Goal: Task Accomplishment & Management: Use online tool/utility

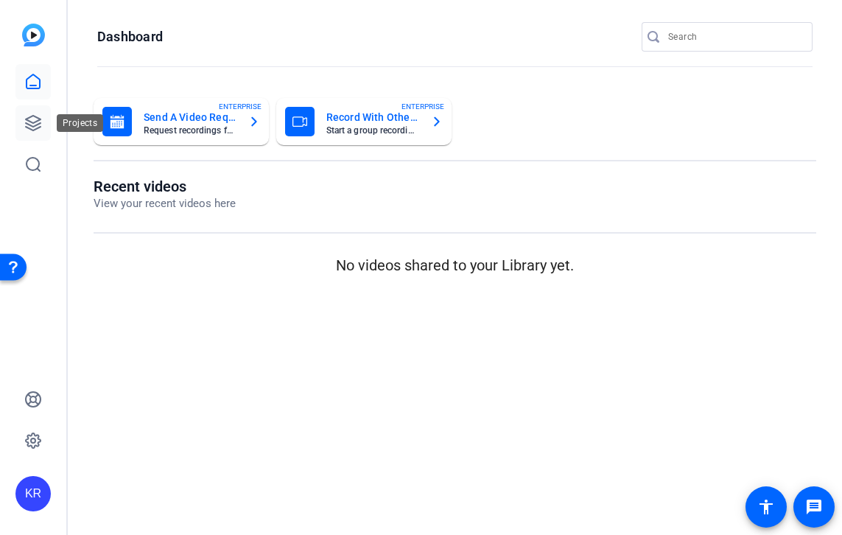
click at [29, 122] on icon at bounding box center [33, 123] width 18 height 18
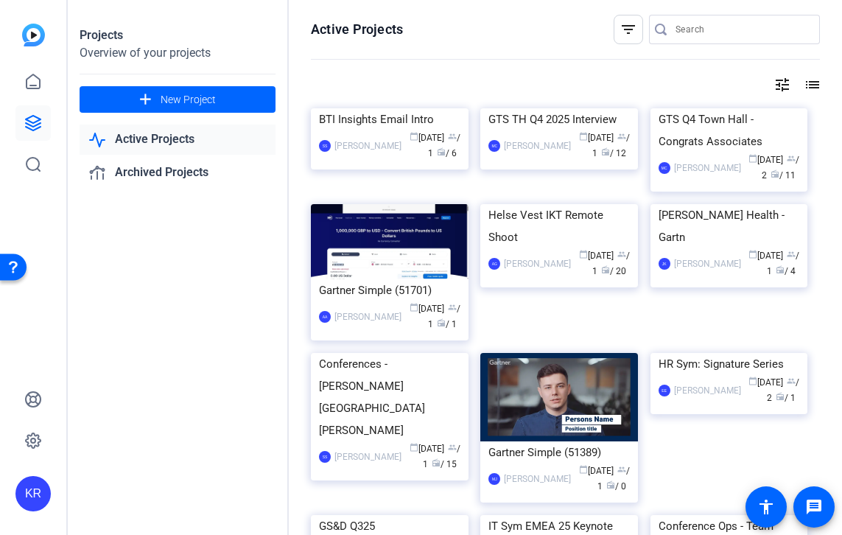
click at [681, 29] on input "Search" at bounding box center [741, 30] width 133 height 18
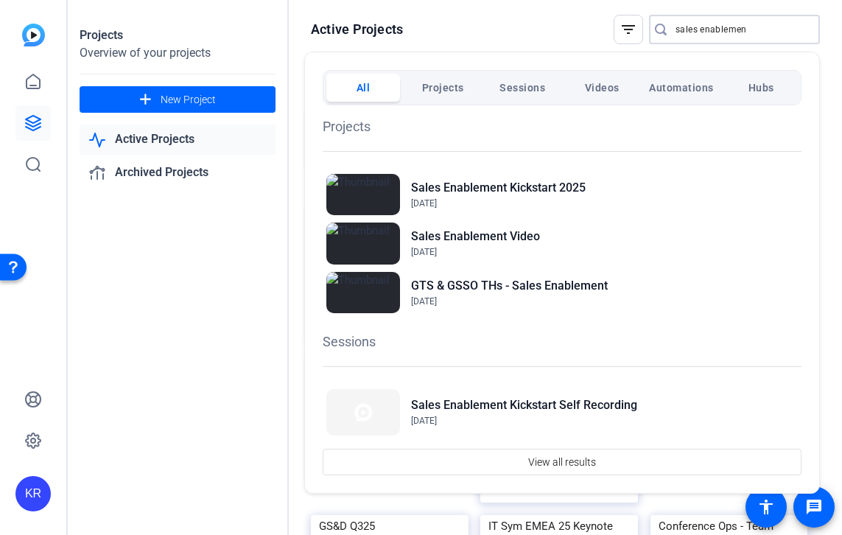
type input "sales enablemen"
click at [625, 189] on div "Sales Enablement Kickstart [DATE], 2025" at bounding box center [562, 194] width 479 height 49
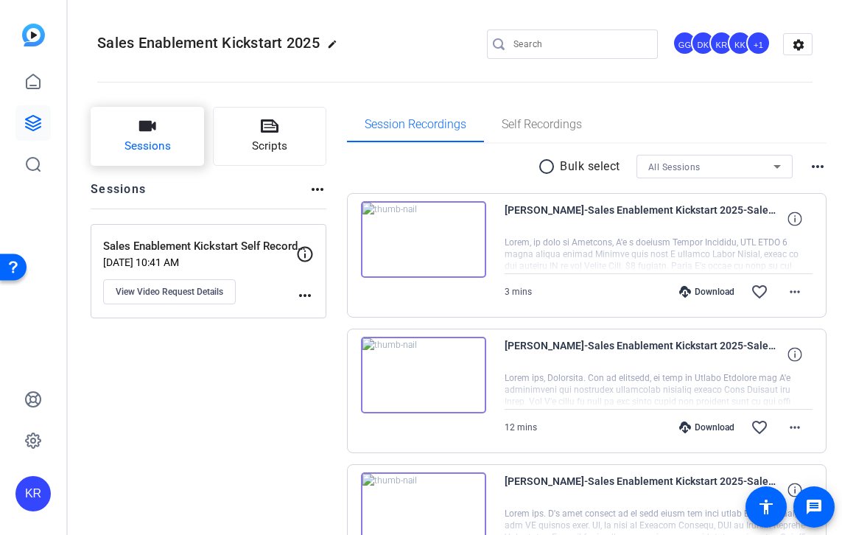
click at [204, 141] on button "Sessions" at bounding box center [147, 136] width 113 height 59
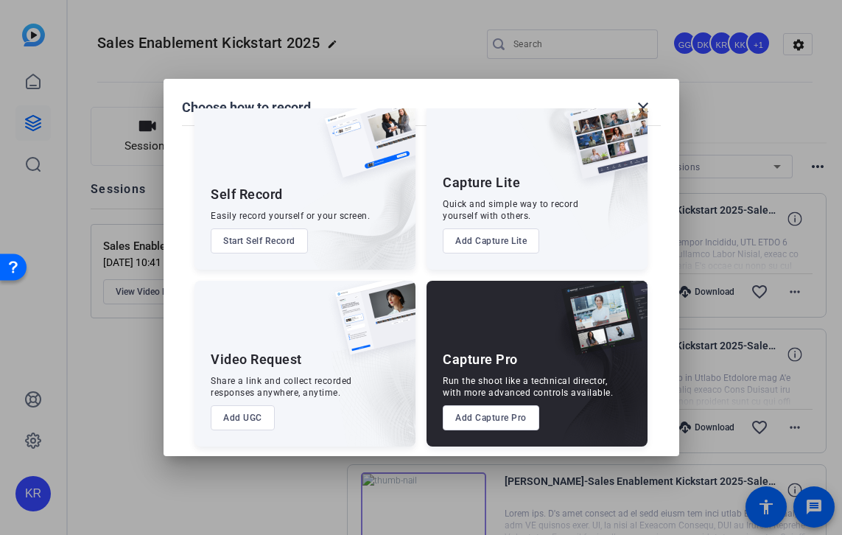
scroll to position [39, 0]
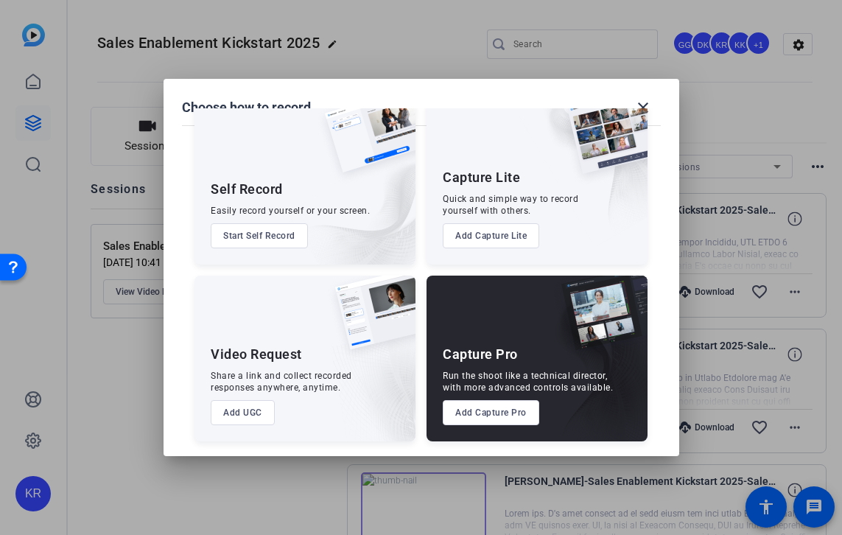
click at [251, 419] on button "Add UGC" at bounding box center [243, 412] width 64 height 25
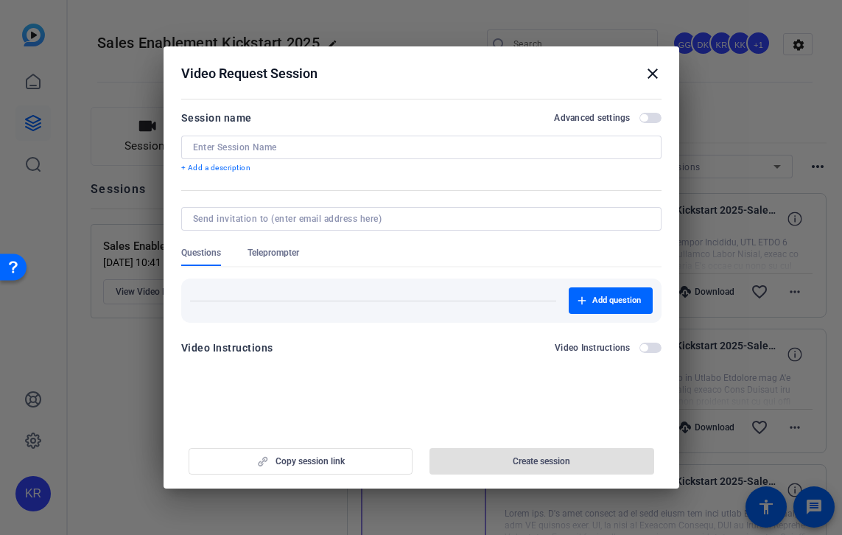
click at [253, 147] on input at bounding box center [421, 147] width 457 height 12
paste input "SLD/Kickstart Skills"
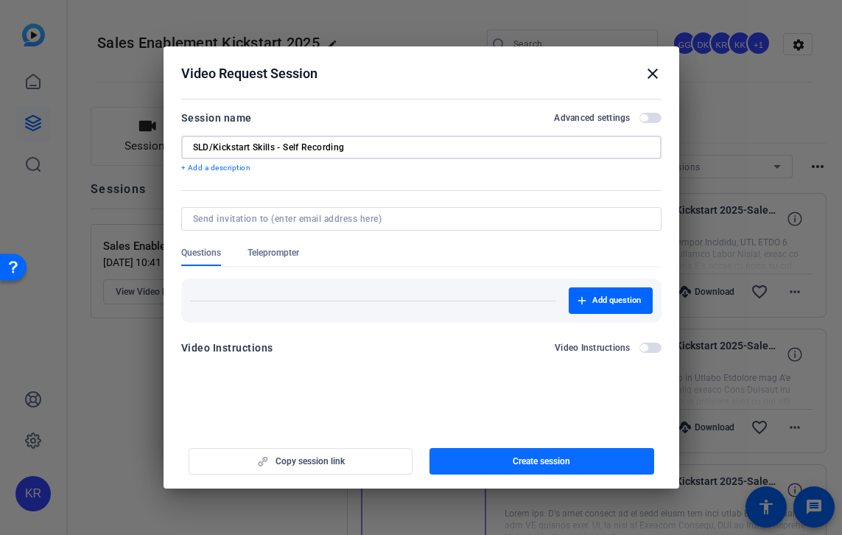
type input "SLD/Kickstart Skills - Self Recording"
click at [529, 452] on span "button" at bounding box center [541, 460] width 225 height 35
click at [652, 74] on mat-icon "close" at bounding box center [653, 74] width 18 height 18
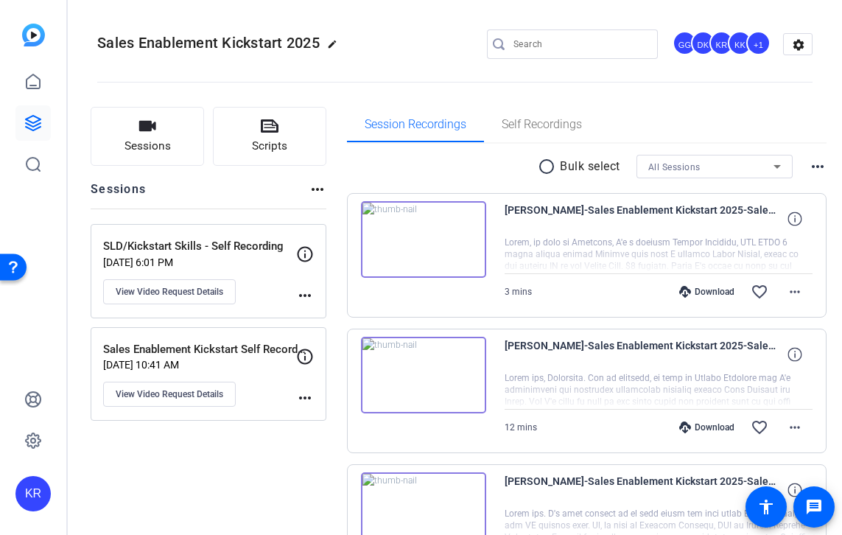
click at [262, 386] on div "Sales Enablement Kickstart Self Recording Aug 11, 2025 @ 10:41 AM View Video Re…" at bounding box center [199, 374] width 193 height 66
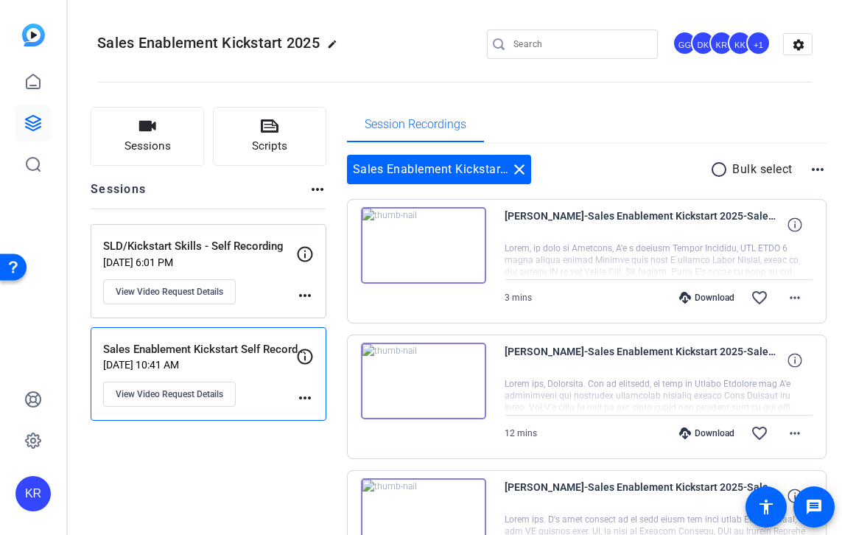
click at [224, 262] on p "Oct 09, 2025 @ 6:01 PM" at bounding box center [199, 262] width 193 height 12
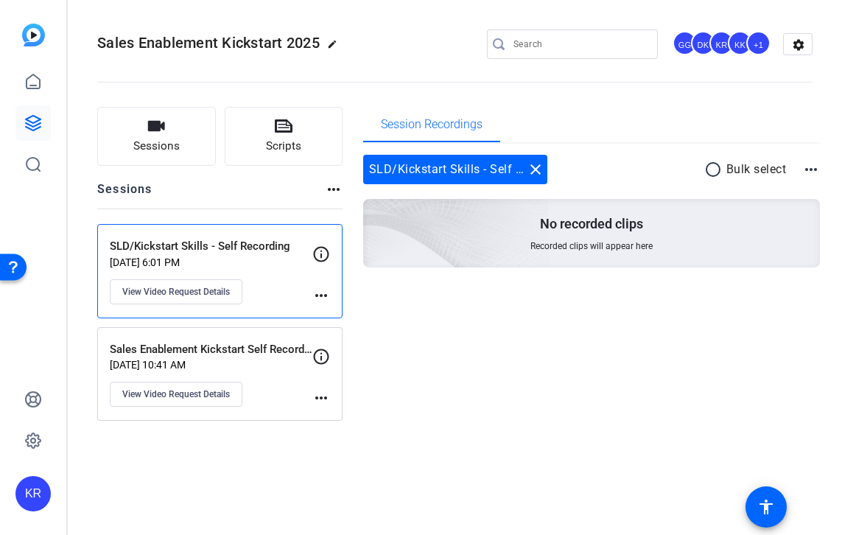
click at [253, 345] on p "Sales Enablement Kickstart Self Recording" at bounding box center [211, 349] width 203 height 17
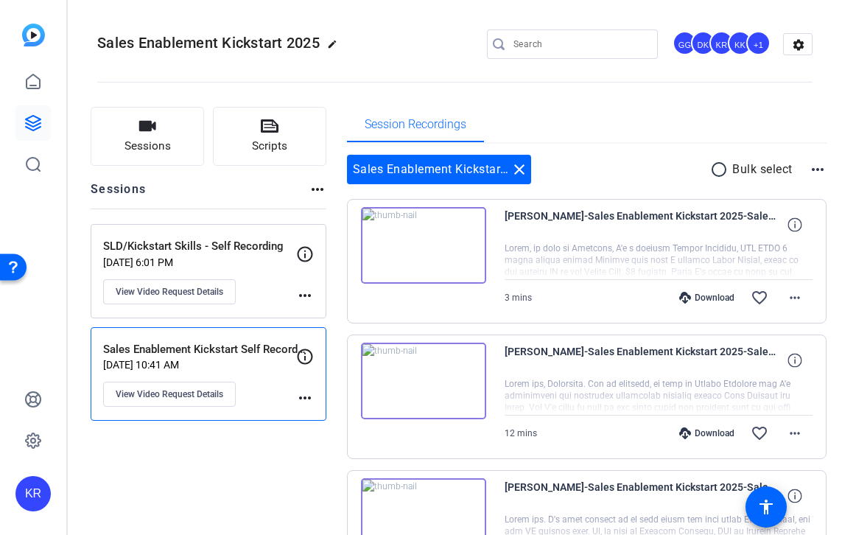
click at [258, 259] on p "Oct 09, 2025 @ 6:01 PM" at bounding box center [199, 262] width 193 height 12
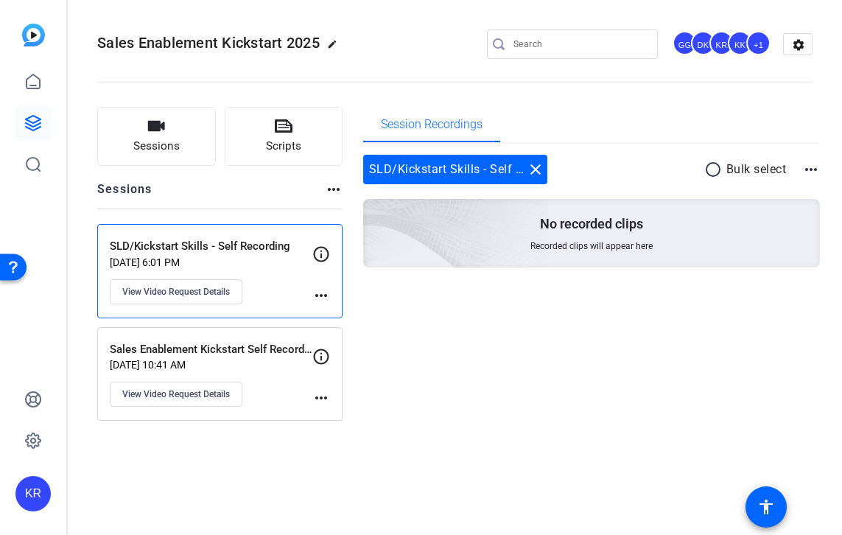
click at [317, 298] on mat-icon "more_horiz" at bounding box center [321, 296] width 18 height 18
click at [287, 283] on div at bounding box center [421, 267] width 842 height 535
click at [233, 289] on button "View Video Request Details" at bounding box center [176, 291] width 133 height 25
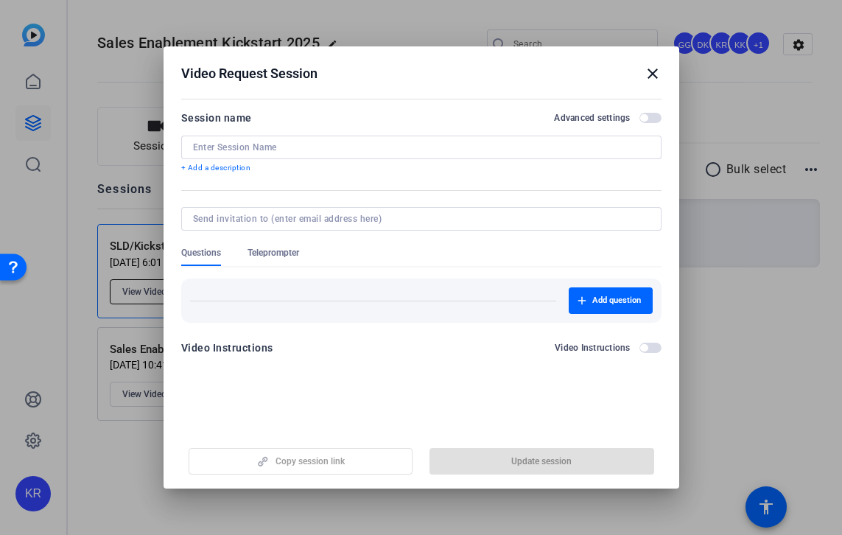
type input "SLD/Kickstart Skills - Self Recording"
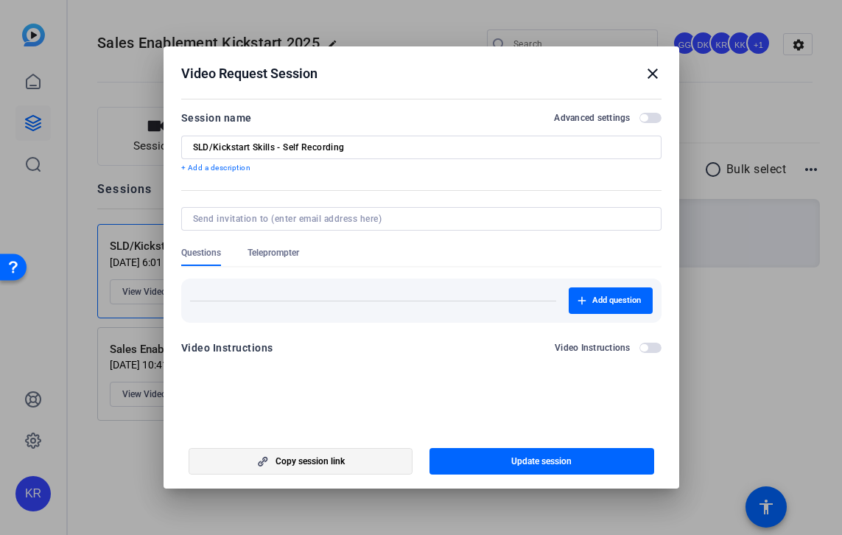
click at [282, 461] on span "Copy session link" at bounding box center [309, 461] width 69 height 12
click at [288, 460] on span "Copy session link" at bounding box center [309, 461] width 69 height 12
click at [347, 150] on input "SLD/Kickstart Skills - Self Recording" at bounding box center [421, 147] width 457 height 12
